Goal: Obtain resource: Download file/media

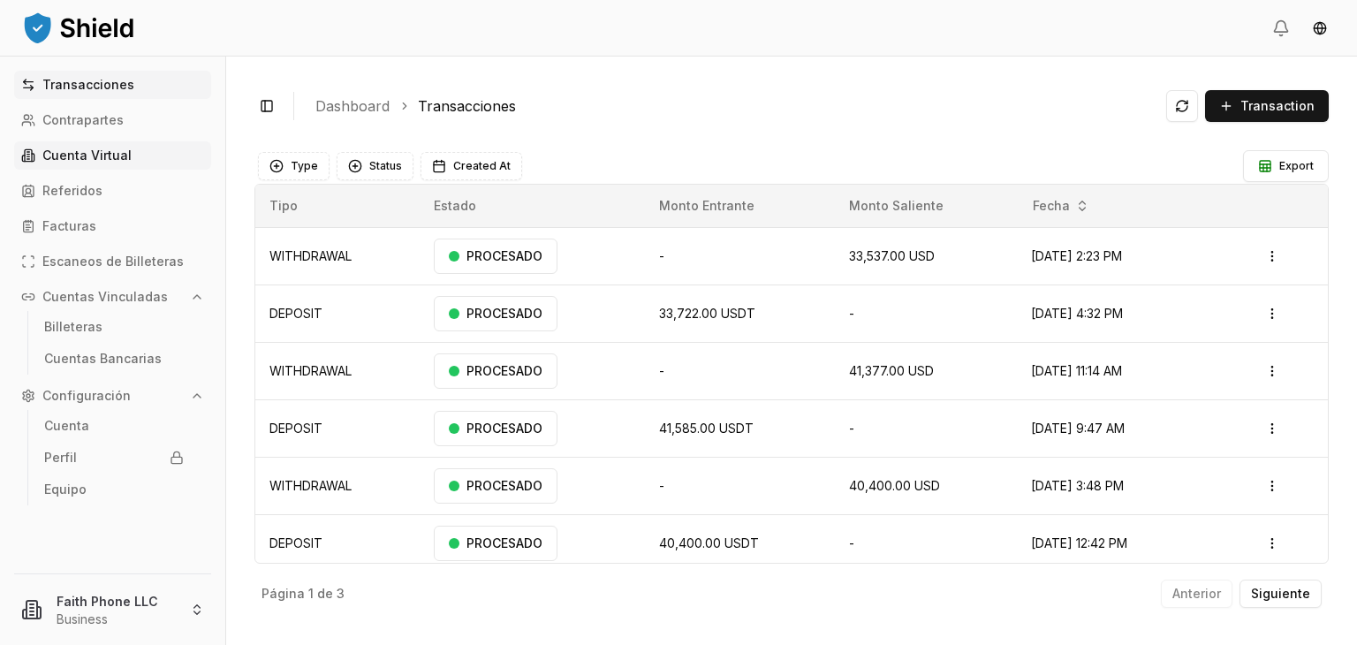
click at [106, 150] on p "Cuenta Virtual" at bounding box center [86, 155] width 89 height 12
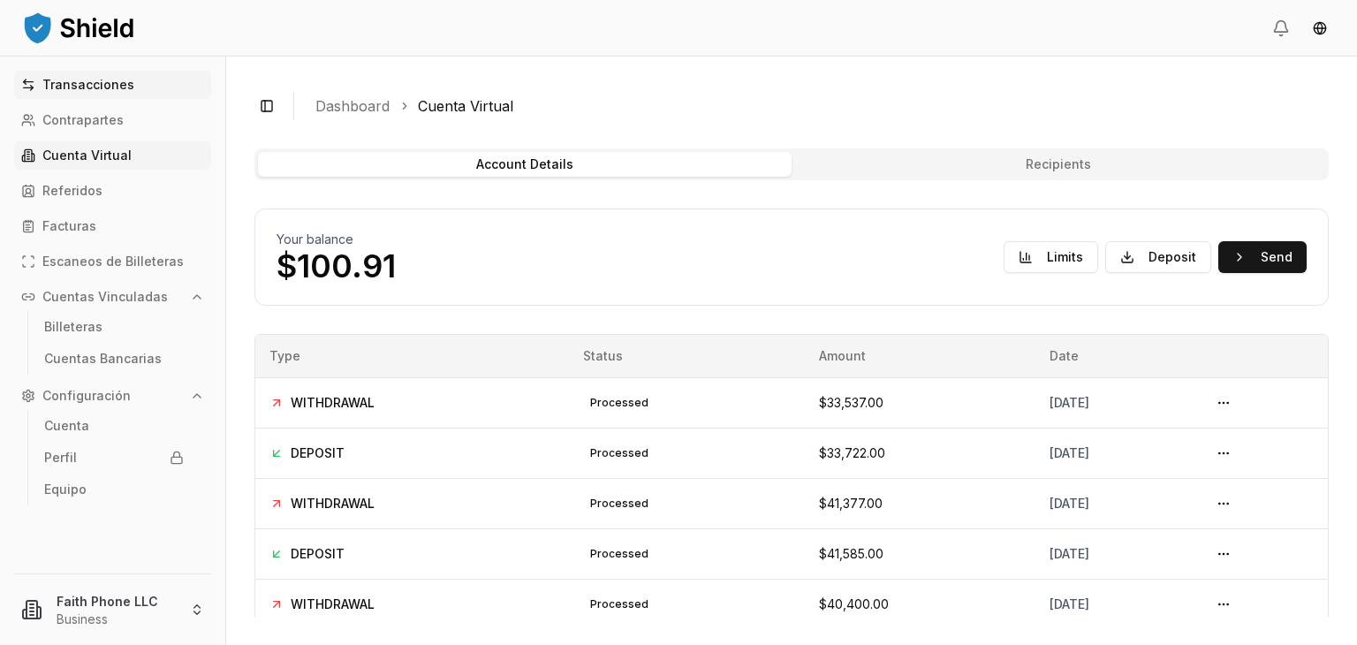
click at [106, 83] on p "Transacciones" at bounding box center [88, 85] width 92 height 12
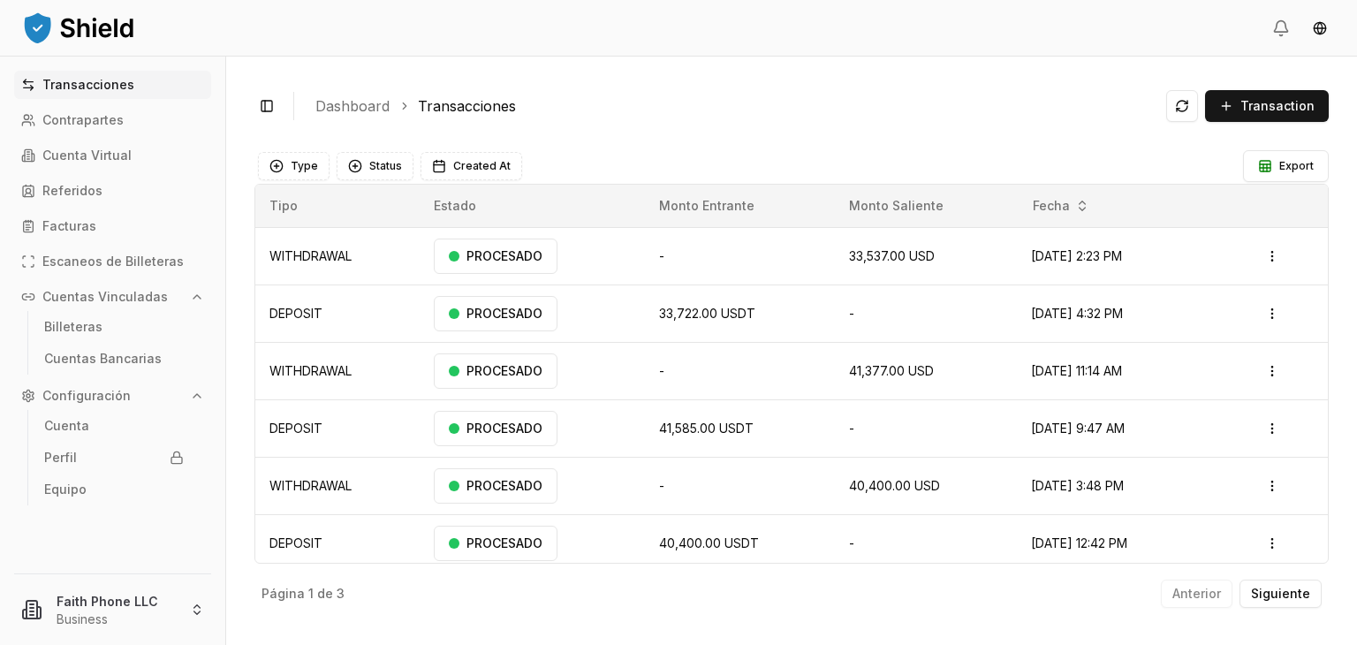
scroll to position [122, 0]
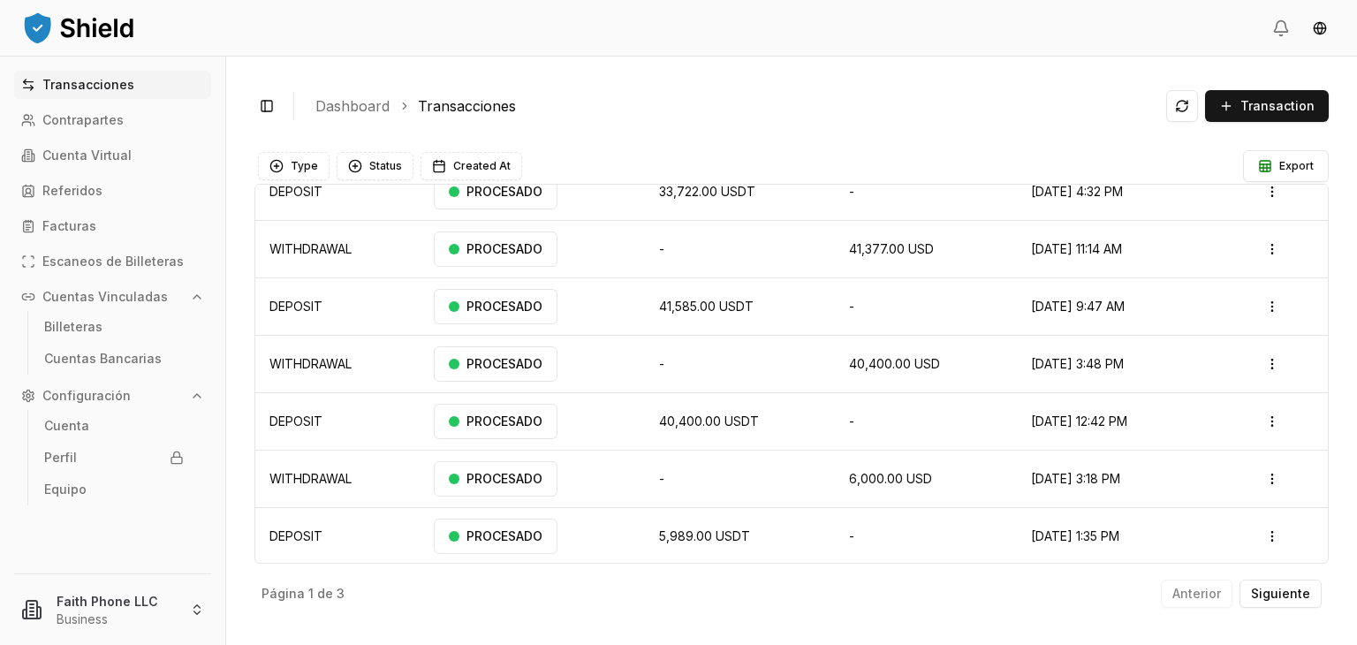
click at [1280, 612] on div "Página 1 de 3 Anterior Siguiente" at bounding box center [792, 590] width 1075 height 53
click at [1272, 584] on button "Siguiente" at bounding box center [1281, 594] width 82 height 28
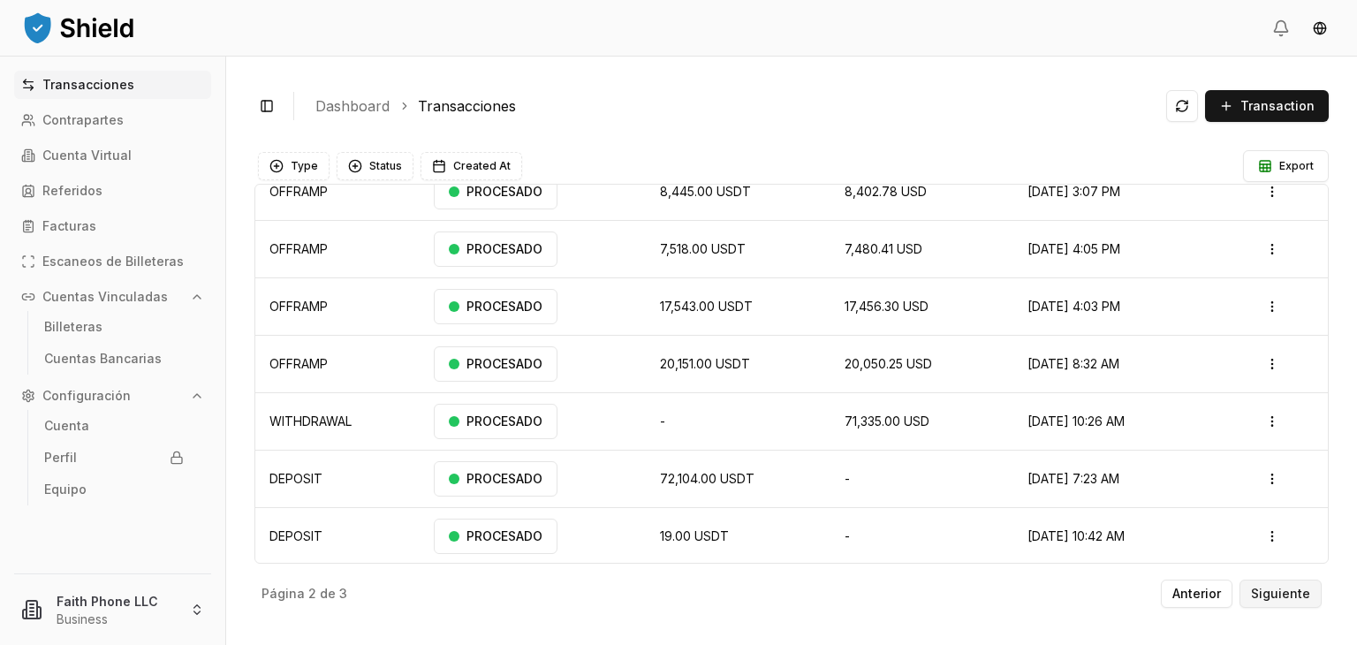
click at [1263, 584] on button "Siguiente" at bounding box center [1281, 594] width 82 height 28
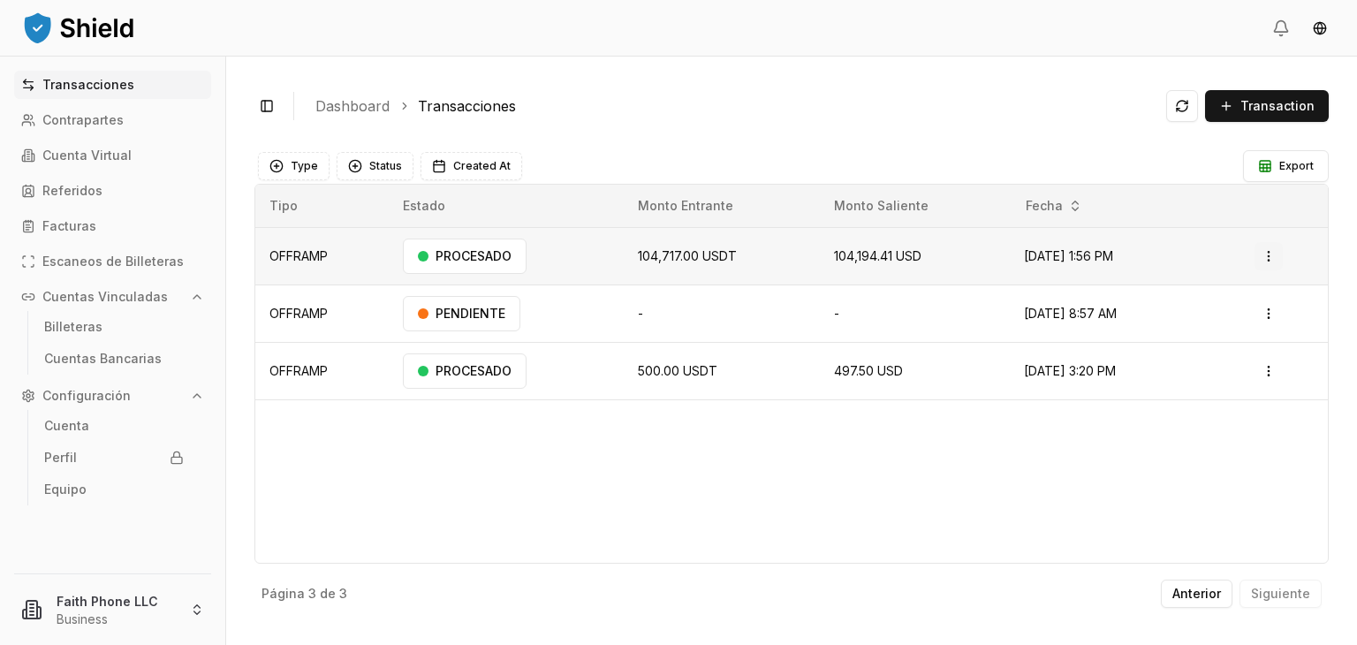
click at [1275, 262] on html "Transacciones Contrapartes Cuenta Virtual Referidos Facturas Escaneos de Billet…" at bounding box center [678, 322] width 1357 height 645
click at [1207, 353] on p "Descargar Factura" at bounding box center [1231, 351] width 97 height 11
click at [691, 642] on div "Toggle Sidebar Dashboard Transacciones Transaction WITHDRAWAL N/A N/A 33,537.00…" at bounding box center [791, 351] width 1131 height 589
click at [127, 595] on html "Transacciones Contrapartes Cuenta Virtual Referidos Facturas Escaneos de Billet…" at bounding box center [678, 322] width 1357 height 645
click at [1202, 475] on html "Transacciones Contrapartes Cuenta Virtual Referidos Facturas Escaneos de Billet…" at bounding box center [678, 322] width 1357 height 645
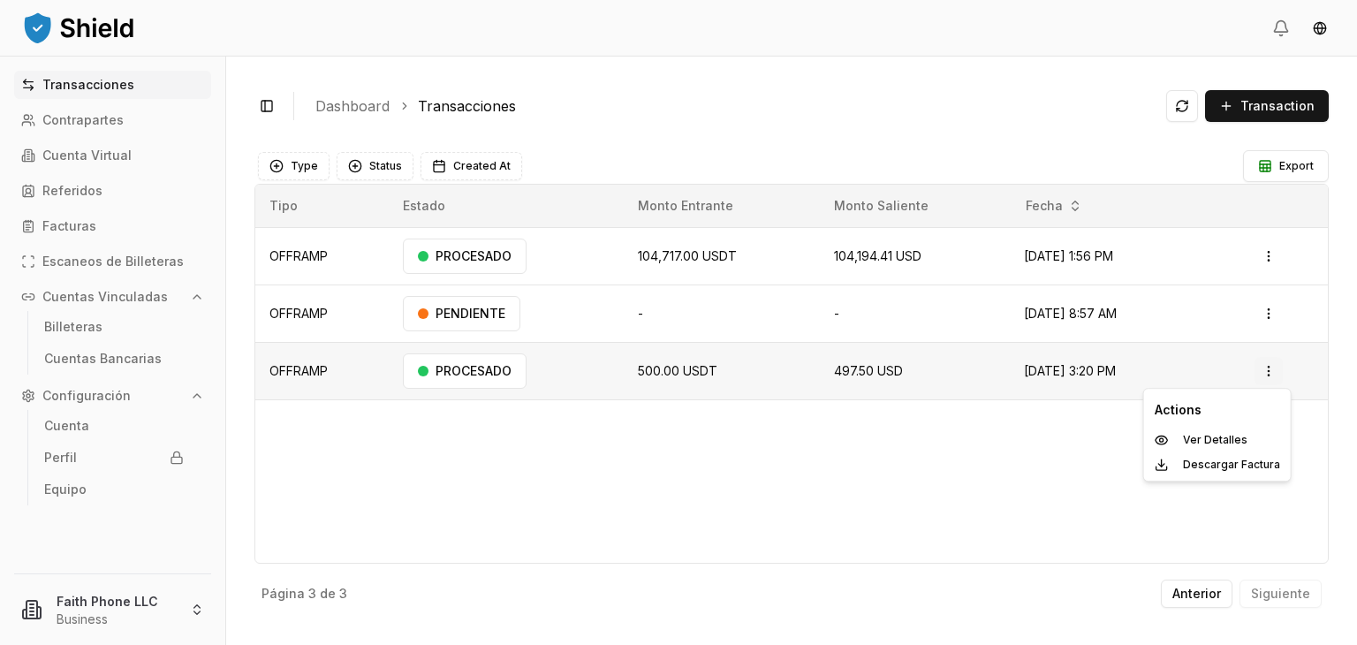
click at [1277, 383] on html "Transacciones Contrapartes Cuenta Virtual Referidos Facturas Escaneos de Billet…" at bounding box center [678, 322] width 1357 height 645
click at [1213, 460] on p "Descargar Factura" at bounding box center [1231, 465] width 97 height 11
click at [1195, 598] on p "Anterior" at bounding box center [1197, 594] width 49 height 12
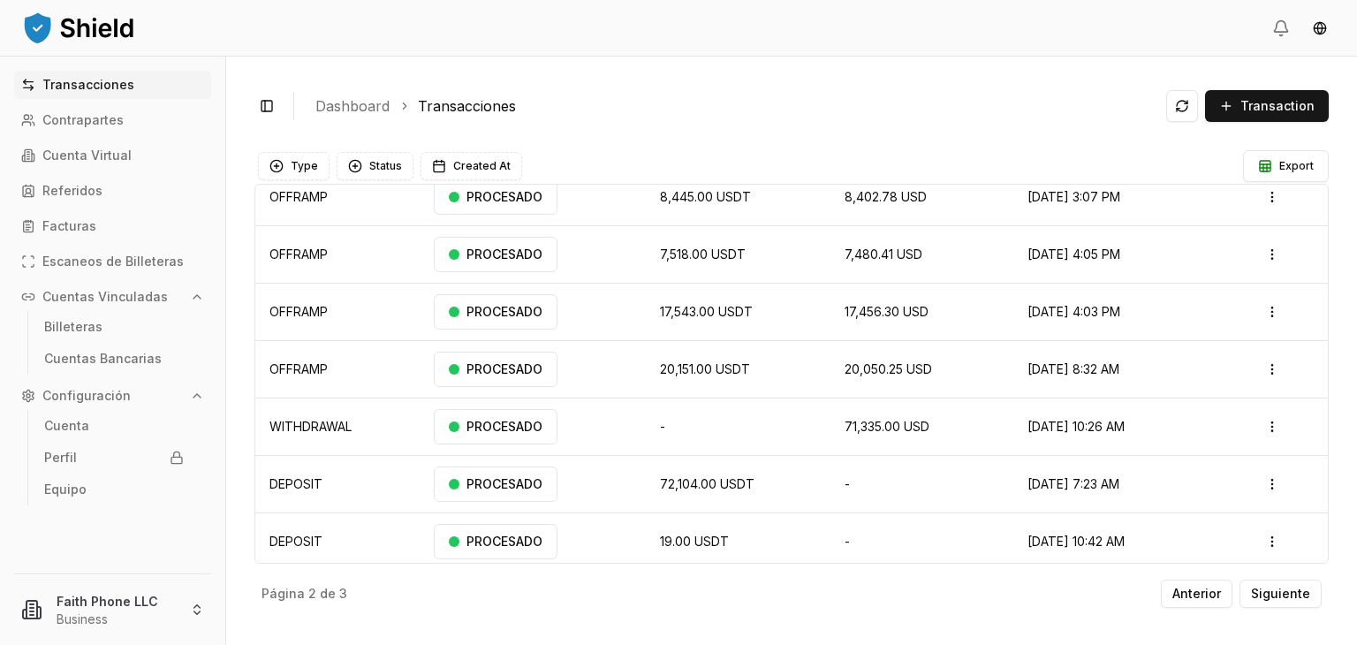
scroll to position [122, 0]
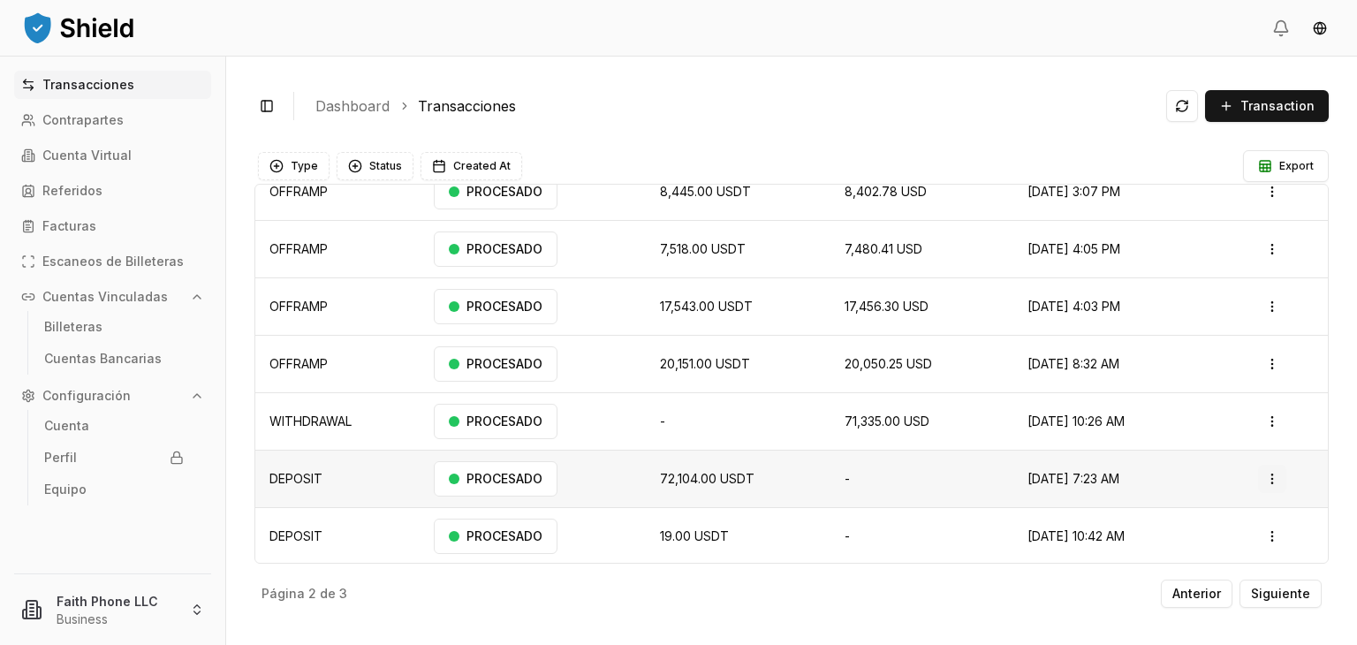
click at [1270, 478] on html "Transacciones Contrapartes Cuenta Virtual Referidos Facturas Escaneos de Billet…" at bounding box center [678, 322] width 1357 height 645
click at [1191, 571] on p "Descargar Factura" at bounding box center [1222, 571] width 97 height 11
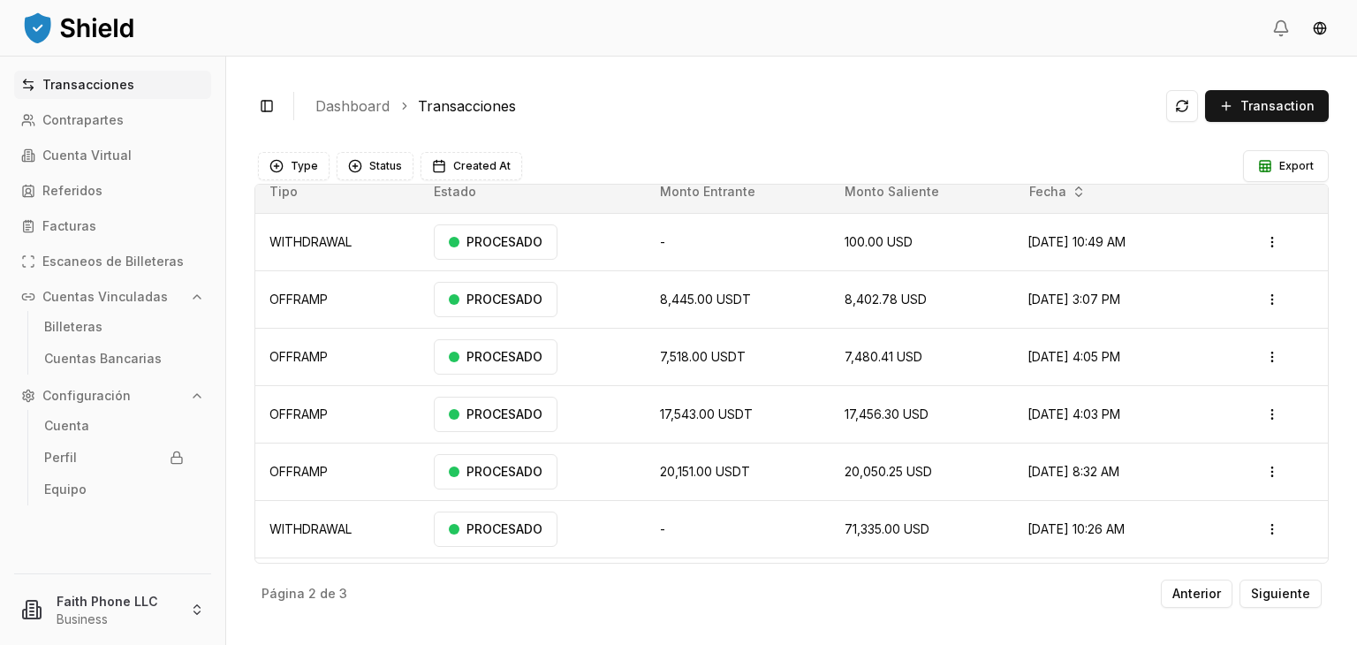
scroll to position [10, 0]
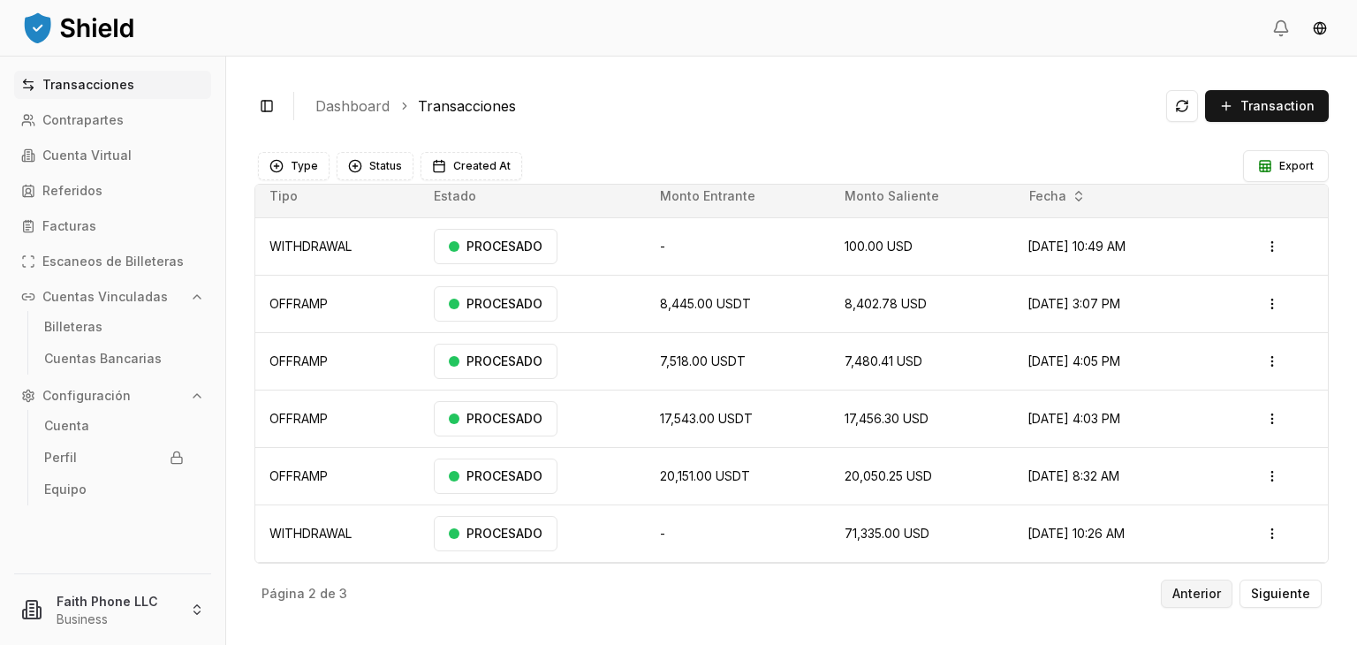
click at [1207, 590] on p "Anterior" at bounding box center [1197, 594] width 49 height 12
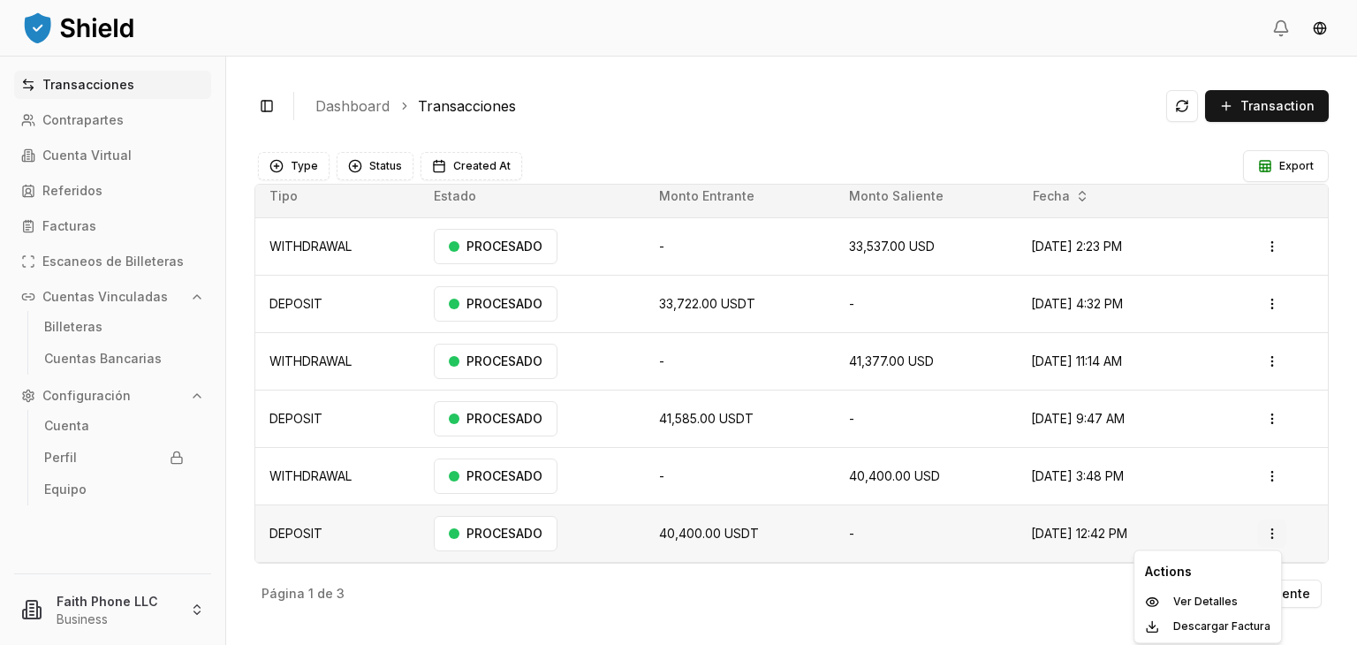
click at [1257, 537] on html "Transacciones Contrapartes Cuenta Virtual Referidos Facturas Escaneos de Billet…" at bounding box center [678, 322] width 1357 height 645
click at [1213, 627] on p "Descargar Factura" at bounding box center [1222, 626] width 97 height 11
click at [125, 603] on html "Transacciones Contrapartes Cuenta Virtual Referidos Facturas Escaneos de Billet…" at bounding box center [678, 322] width 1357 height 645
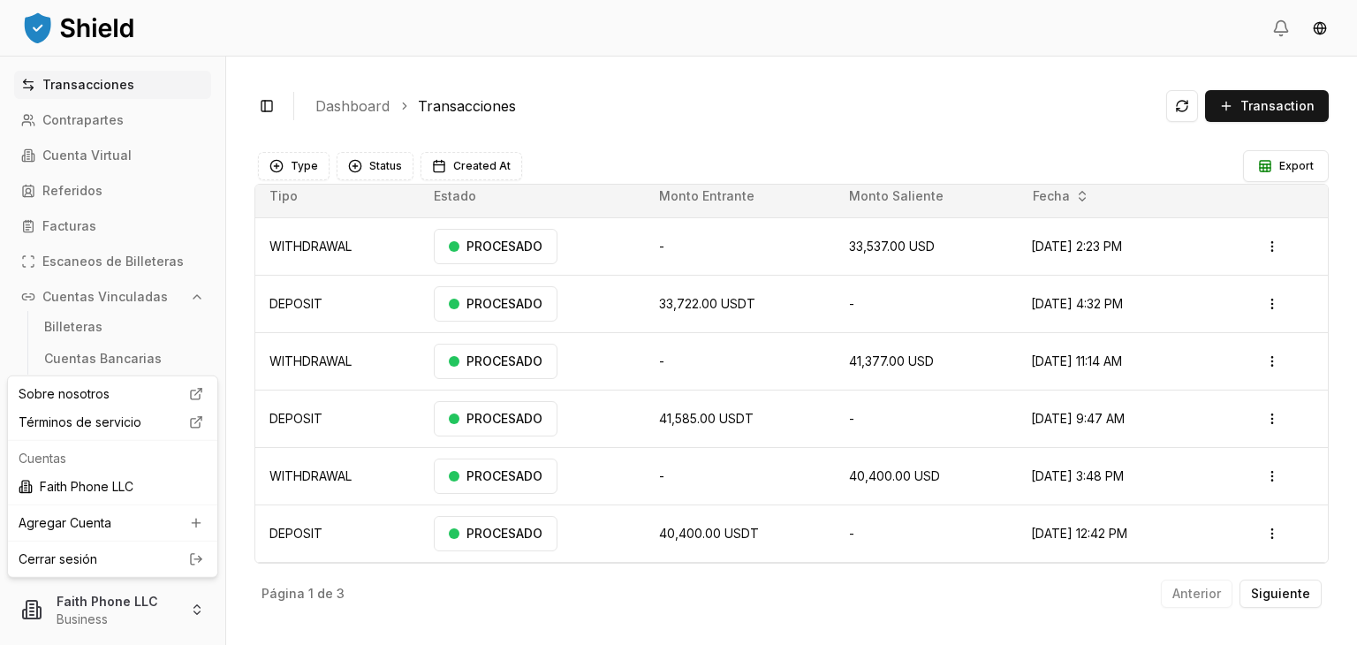
click at [102, 562] on link "Cerrar sesión" at bounding box center [113, 560] width 188 height 18
